Goal: Task Accomplishment & Management: Use online tool/utility

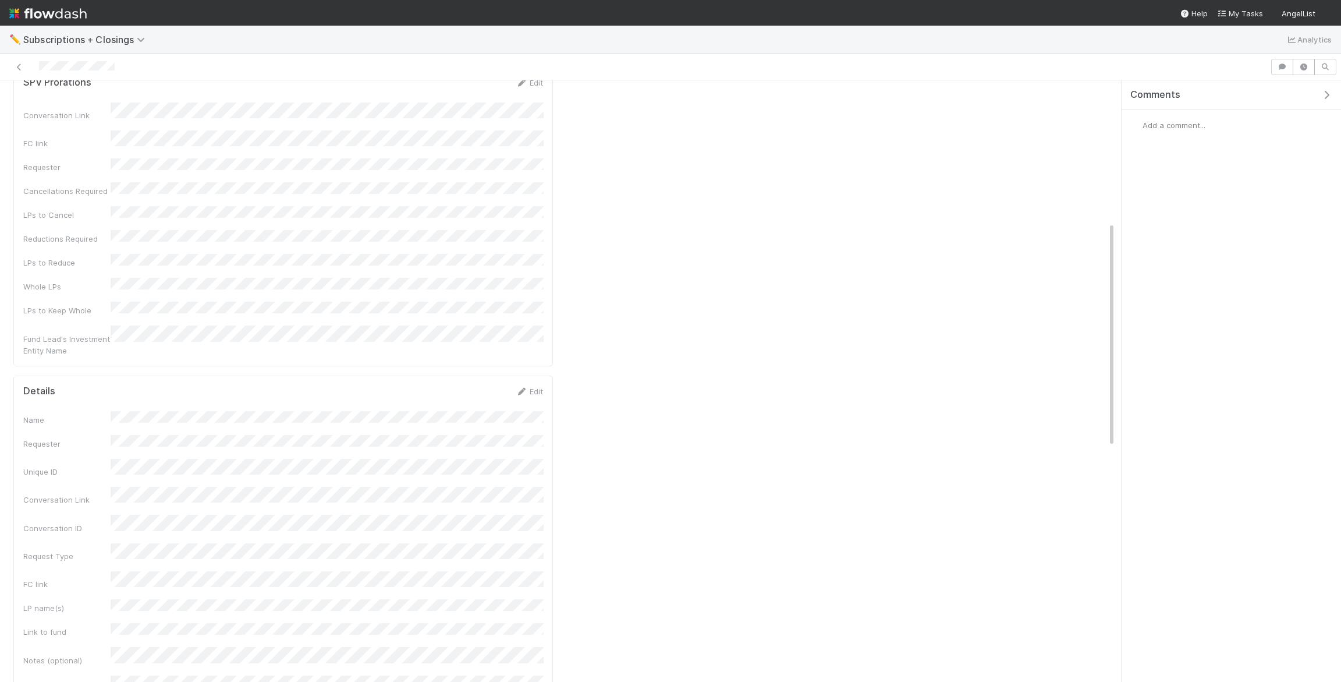
scroll to position [378, 0]
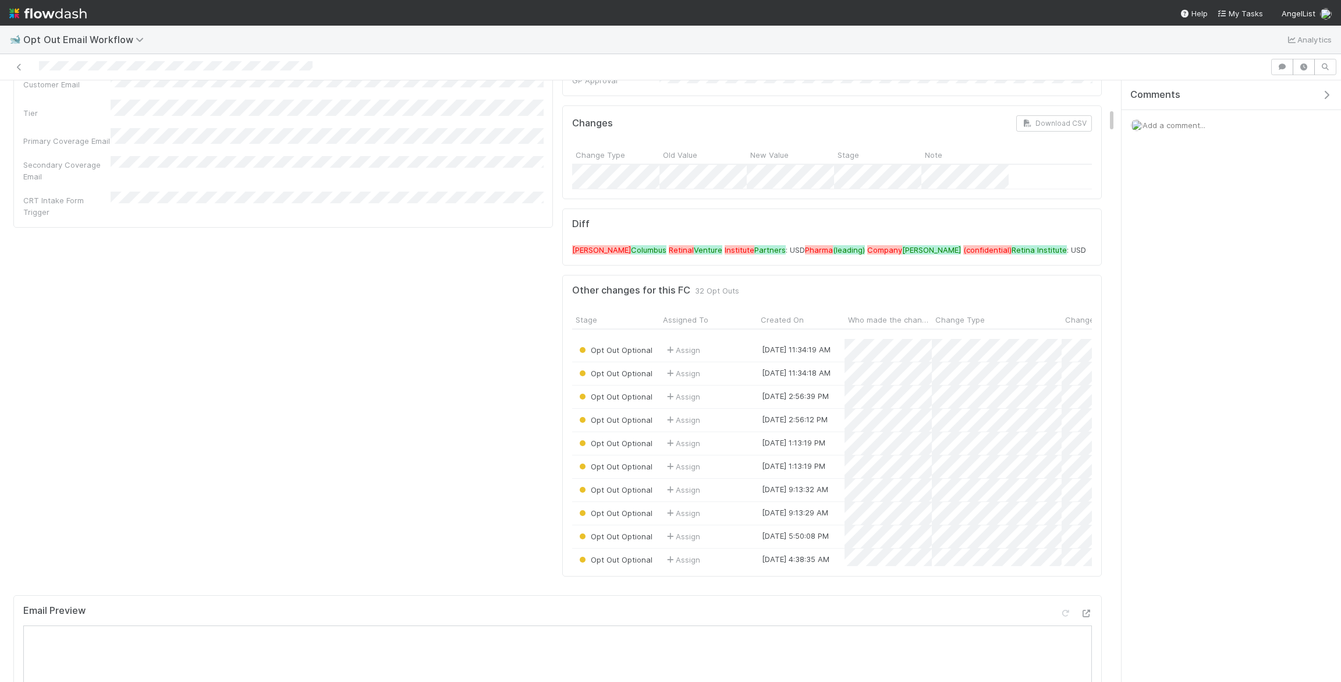
scroll to position [509, 0]
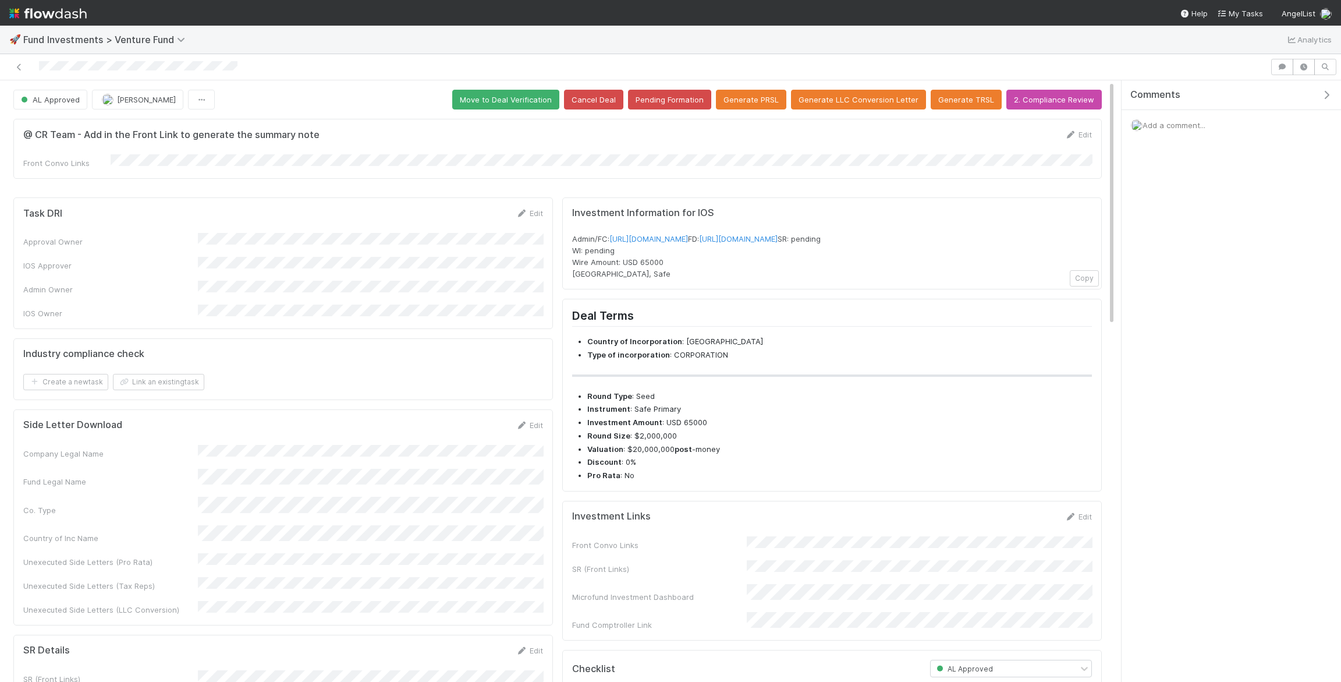
click at [182, 152] on form "@ CR Team - Add in the Front Link to generate the summary note Edit Front Convo…" at bounding box center [557, 149] width 1069 height 40
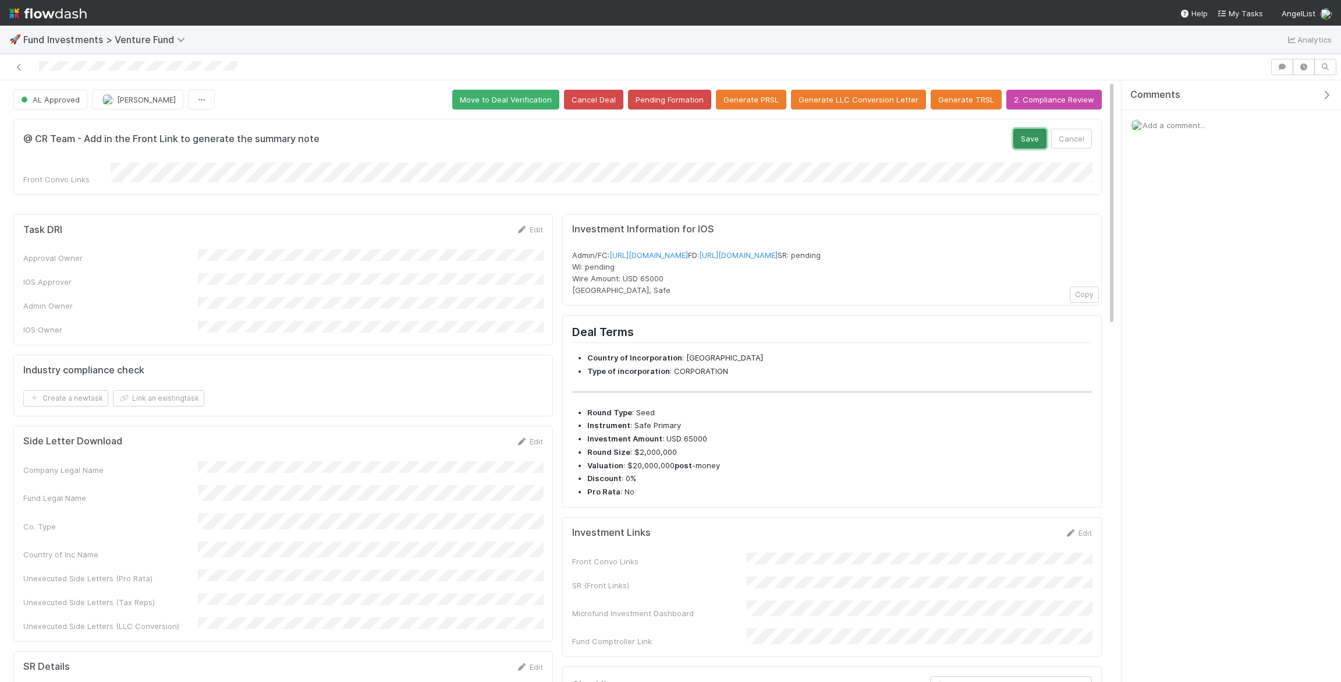
click at [1033, 135] on button "Save" at bounding box center [1030, 139] width 33 height 20
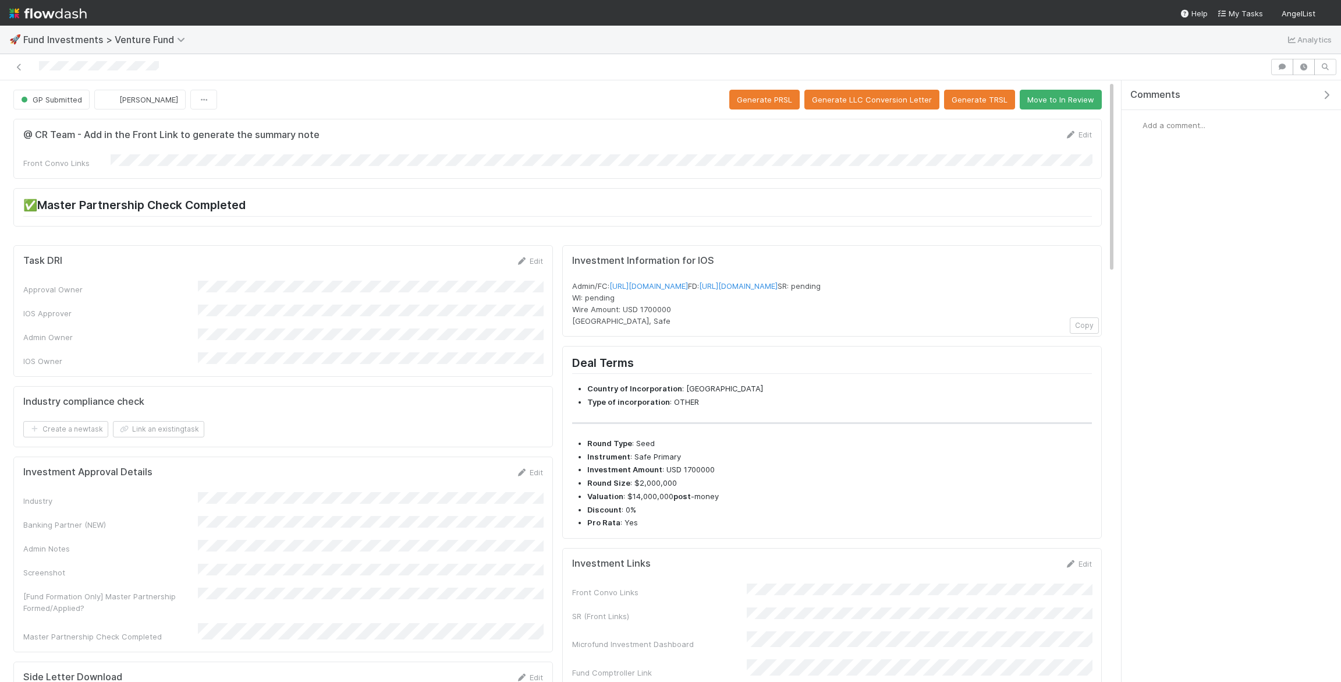
click at [167, 168] on div "@ CR Team - Add in the Front Link to generate the summary note Edit Front Convo…" at bounding box center [557, 149] width 1089 height 60
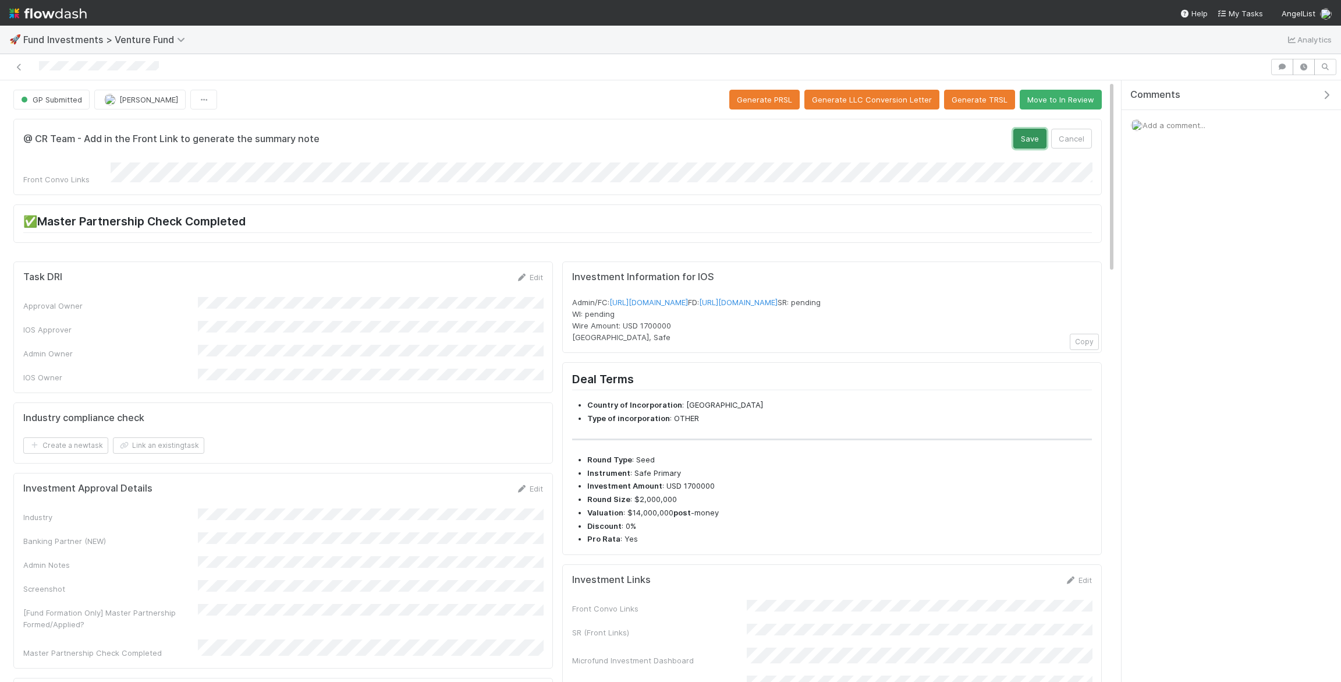
click at [1028, 134] on button "Save" at bounding box center [1030, 139] width 33 height 20
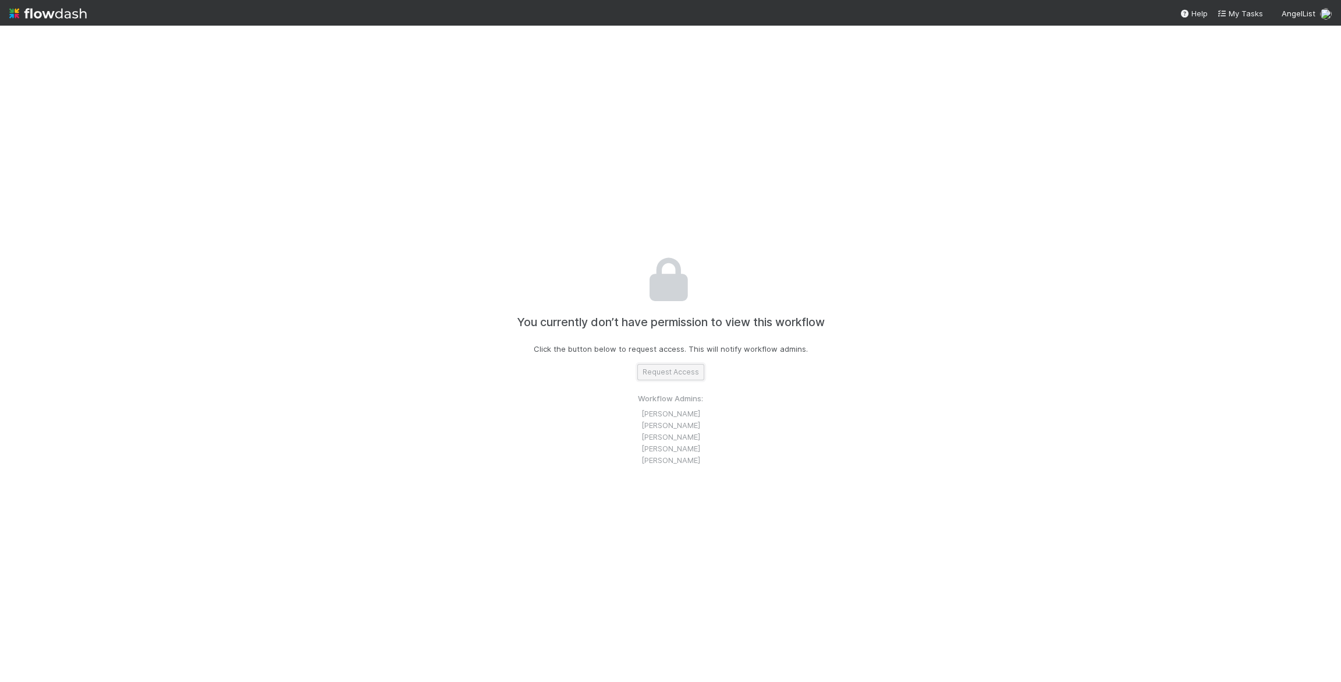
click at [676, 375] on button "Request Access" at bounding box center [670, 372] width 67 height 16
